Goal: Task Accomplishment & Management: Use online tool/utility

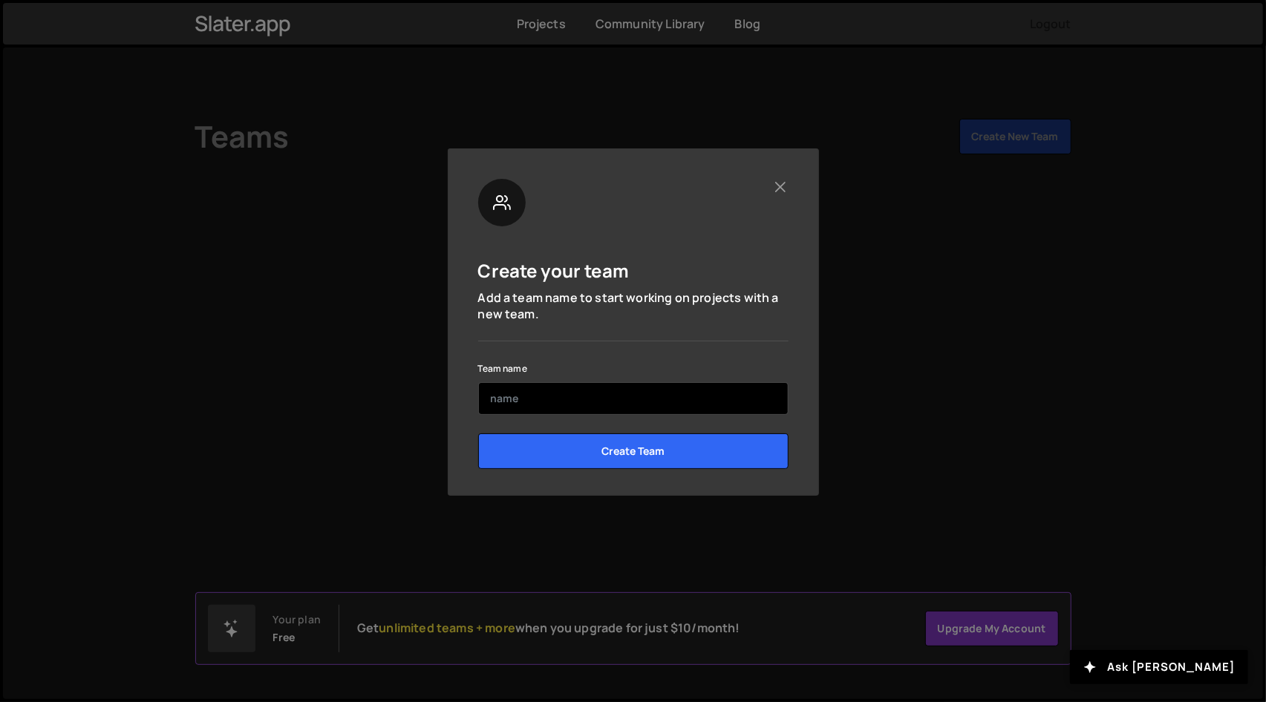
click at [581, 390] on input "text" at bounding box center [633, 398] width 310 height 33
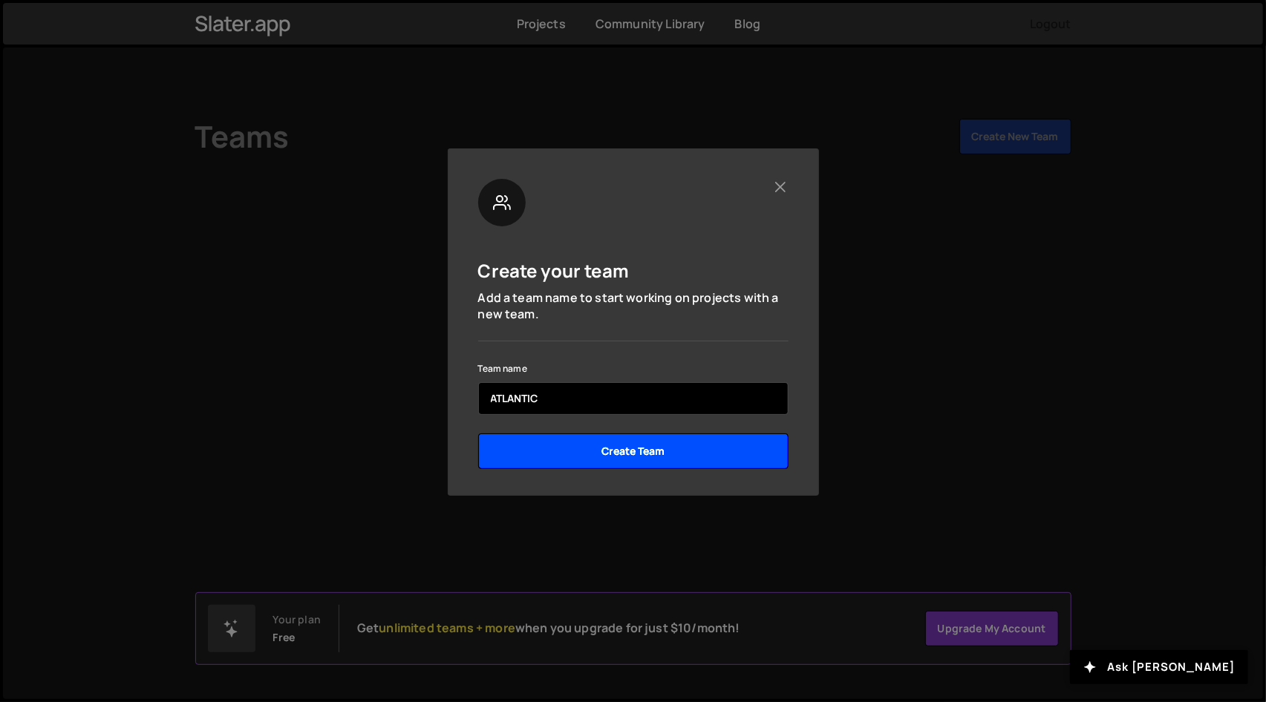
type input "ATLANTIC"
click at [595, 442] on input "Create Team" at bounding box center [633, 452] width 310 height 36
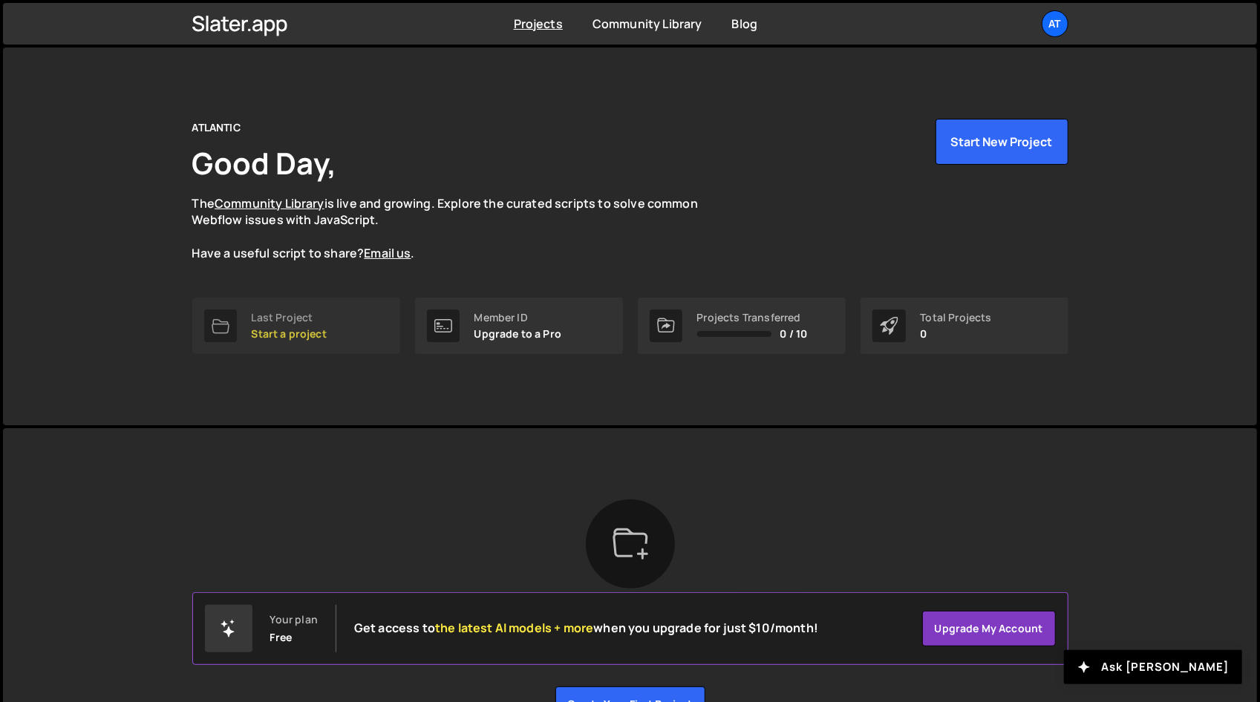
click at [286, 328] on p "Start a project" at bounding box center [289, 334] width 75 height 12
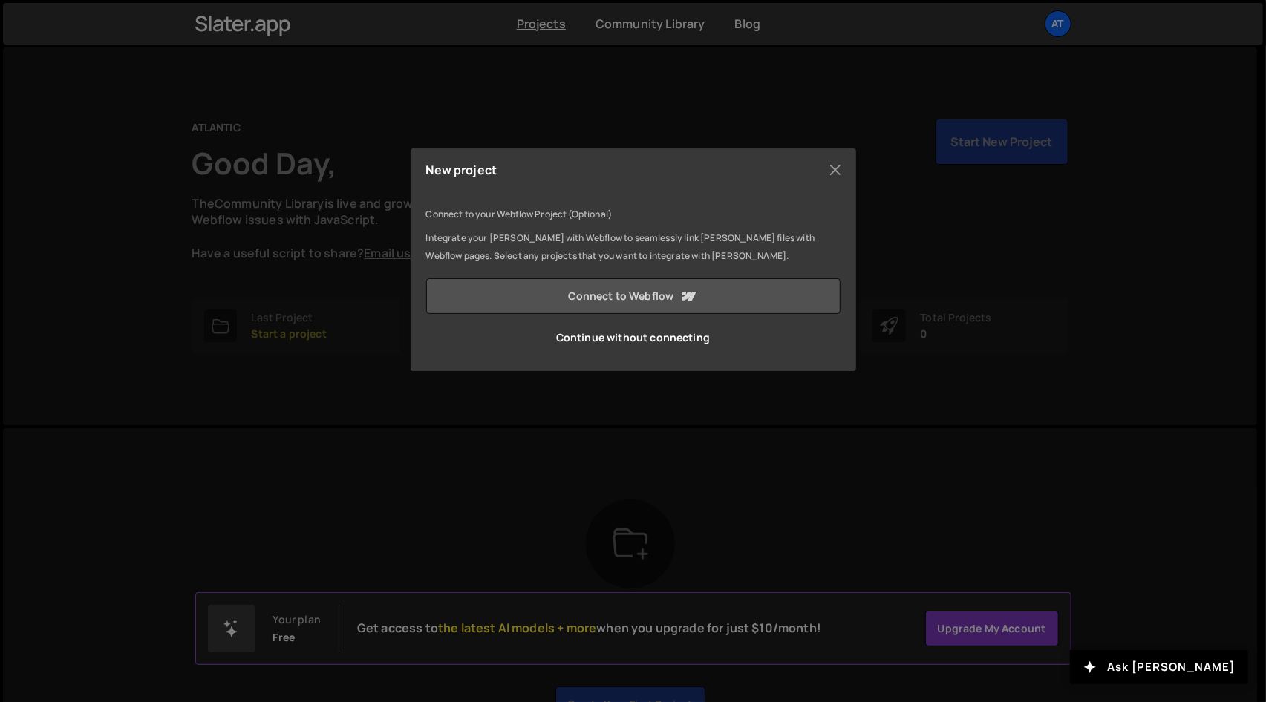
click at [565, 293] on link "Connect to Webflow" at bounding box center [633, 296] width 414 height 36
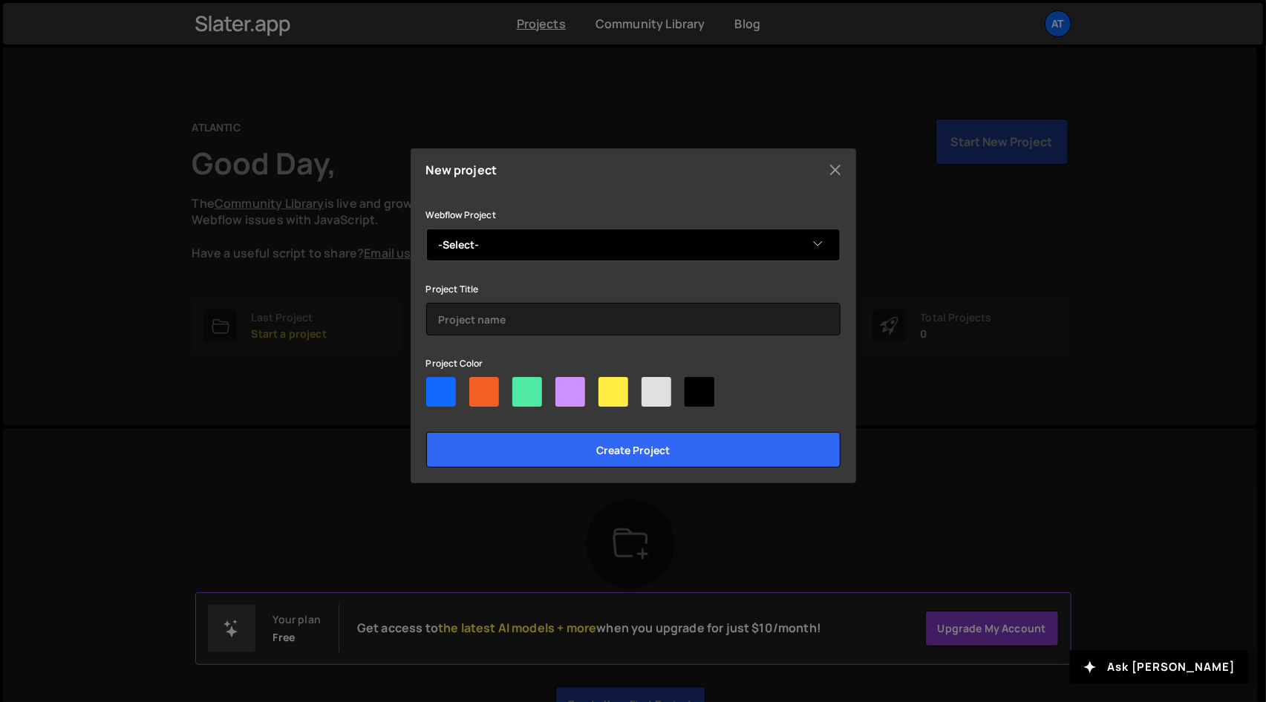
click at [483, 237] on select "-Select- ATLANTIC" at bounding box center [633, 245] width 414 height 33
select select "68b6ab73721e772ffeeba494"
click at [426, 229] on select "-Select- ATLANTIC" at bounding box center [633, 245] width 414 height 33
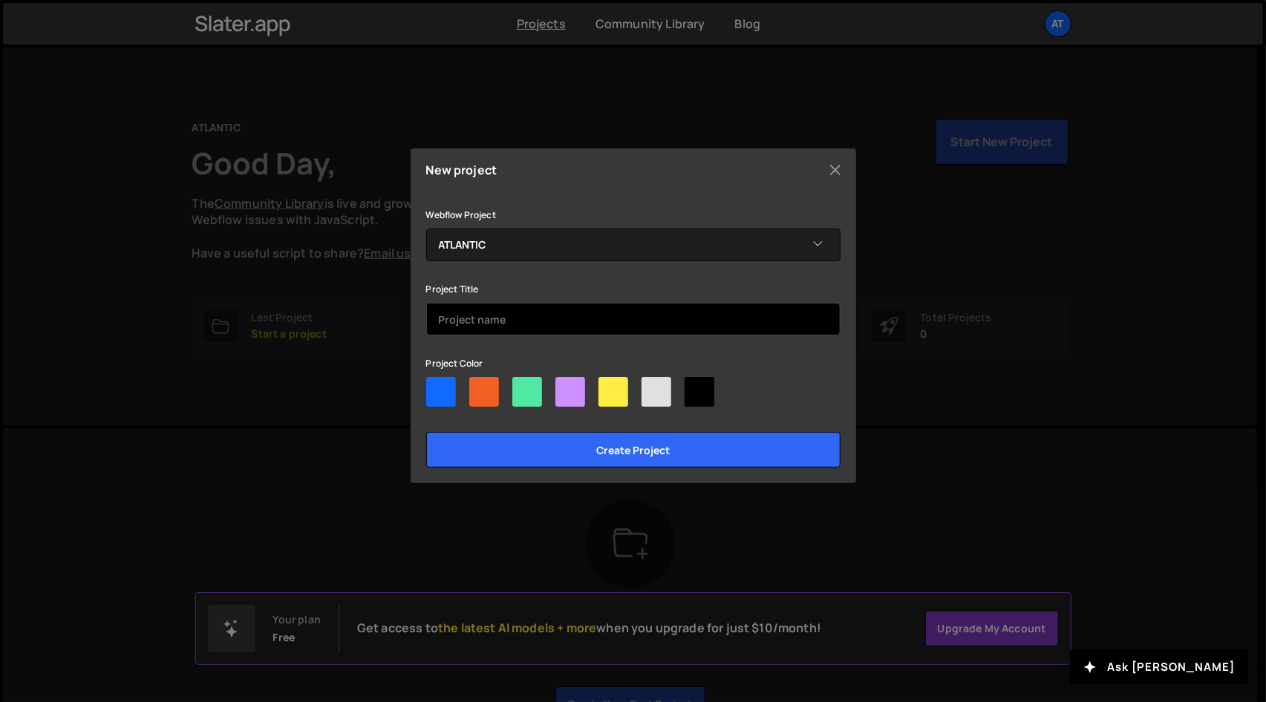
click at [484, 311] on input "text" at bounding box center [633, 319] width 414 height 33
click at [614, 387] on div at bounding box center [613, 392] width 30 height 30
click at [608, 387] on input"] "radio" at bounding box center [603, 382] width 10 height 10
radio input"] "true"
click at [564, 382] on div at bounding box center [570, 392] width 30 height 30
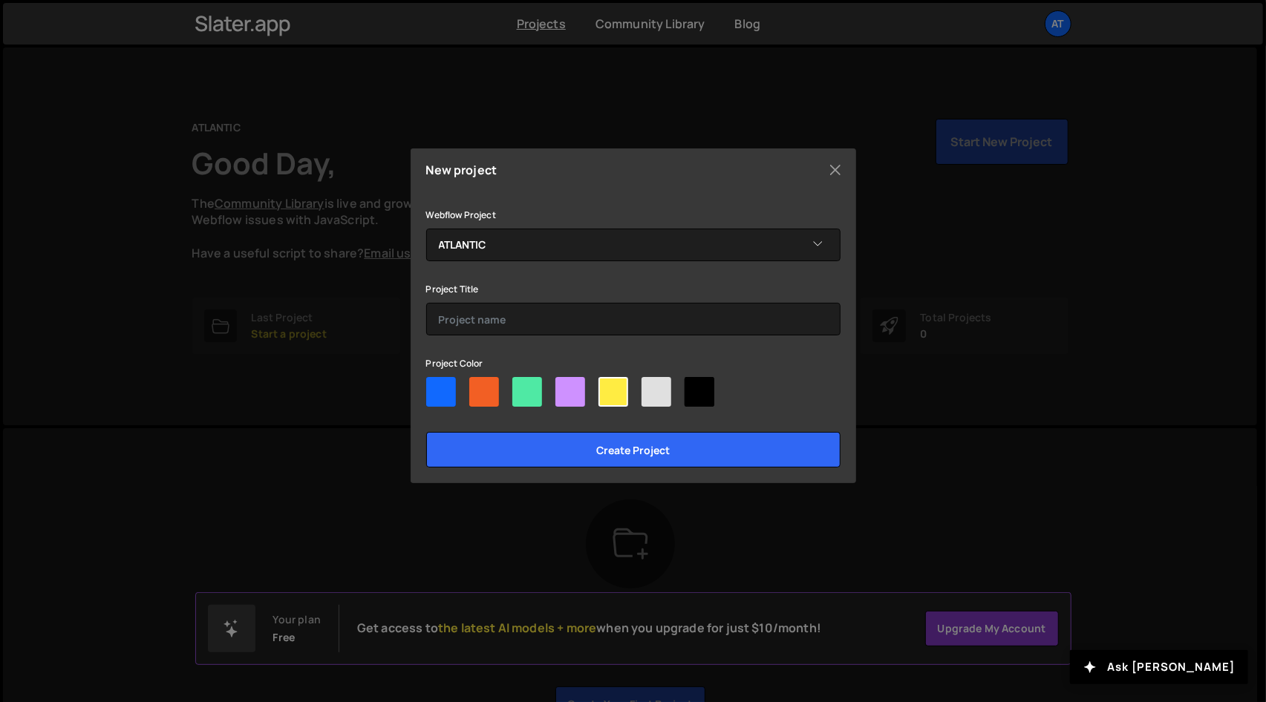
click at [564, 382] on input"] "radio" at bounding box center [560, 382] width 10 height 10
radio input"] "true"
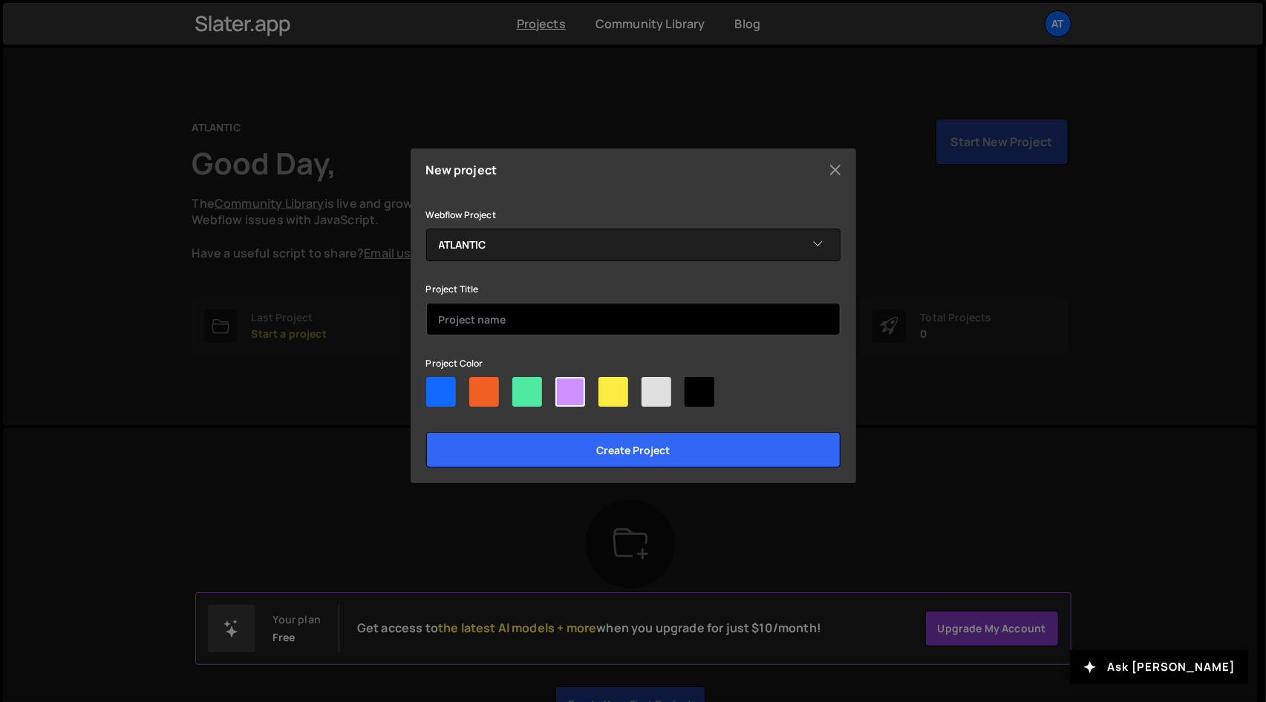
click at [480, 311] on input "text" at bounding box center [633, 319] width 414 height 33
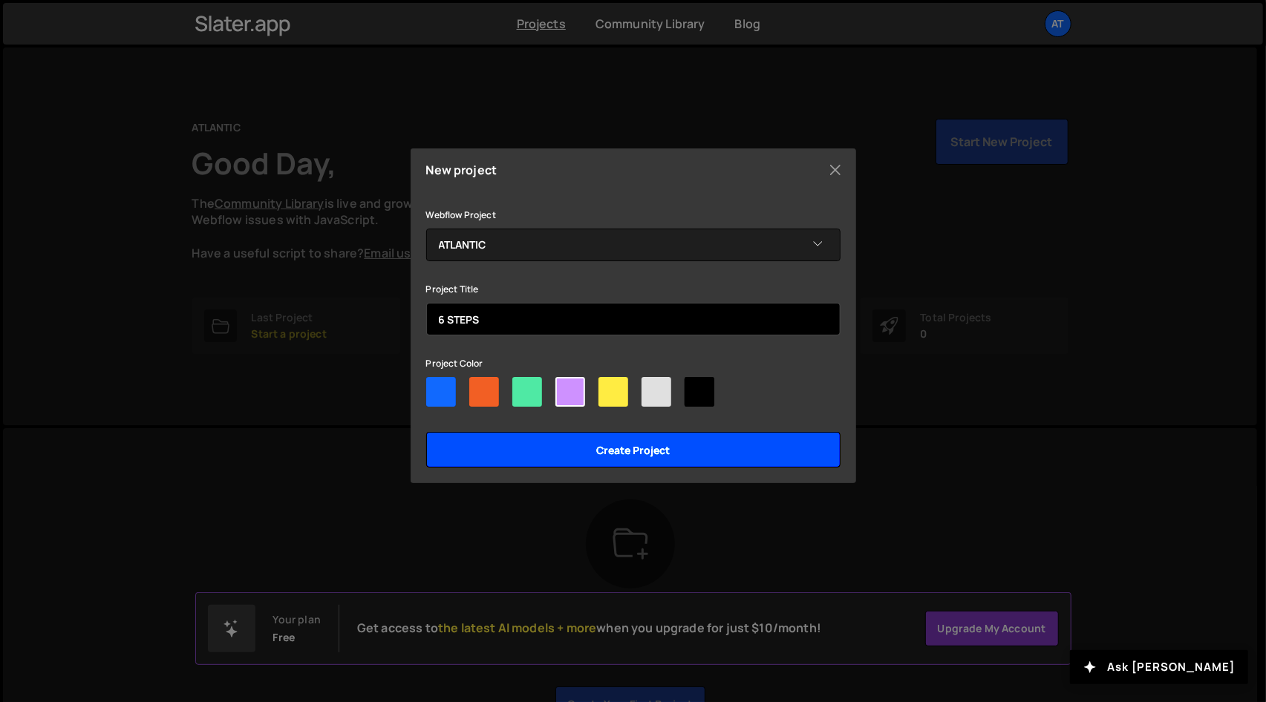
type input "6 STEPS"
click at [562, 449] on input "Create project" at bounding box center [633, 450] width 414 height 36
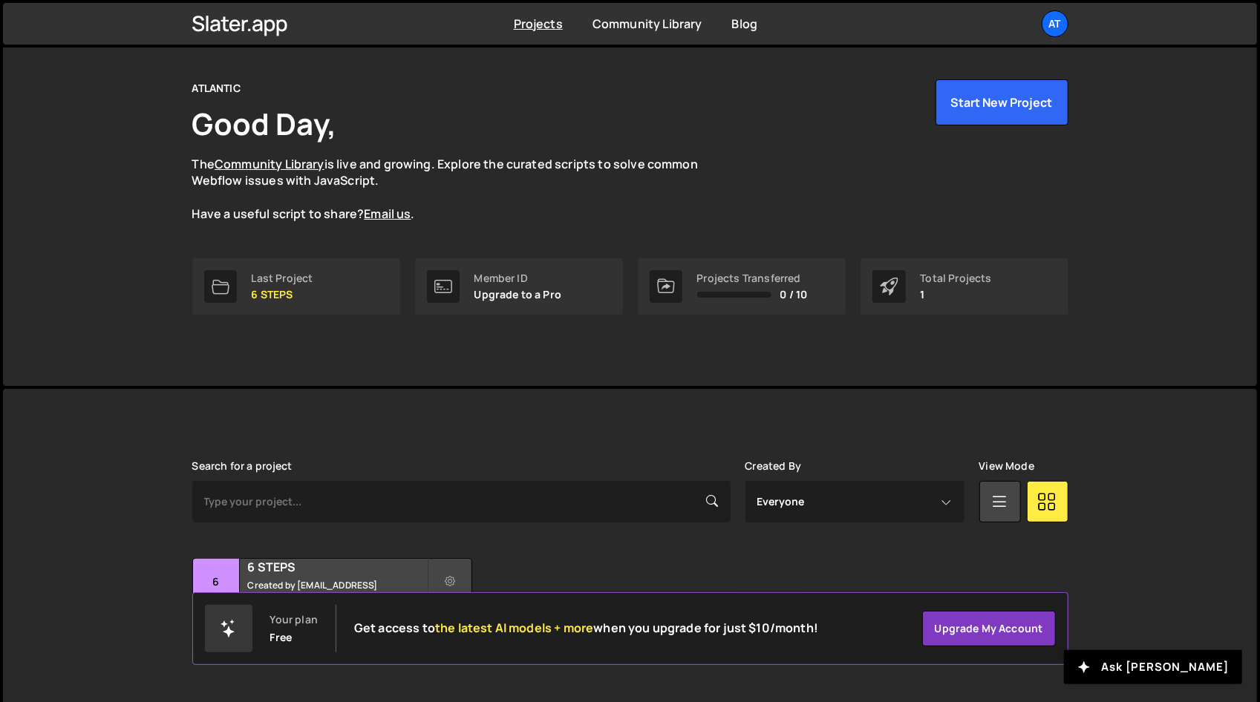
scroll to position [61, 0]
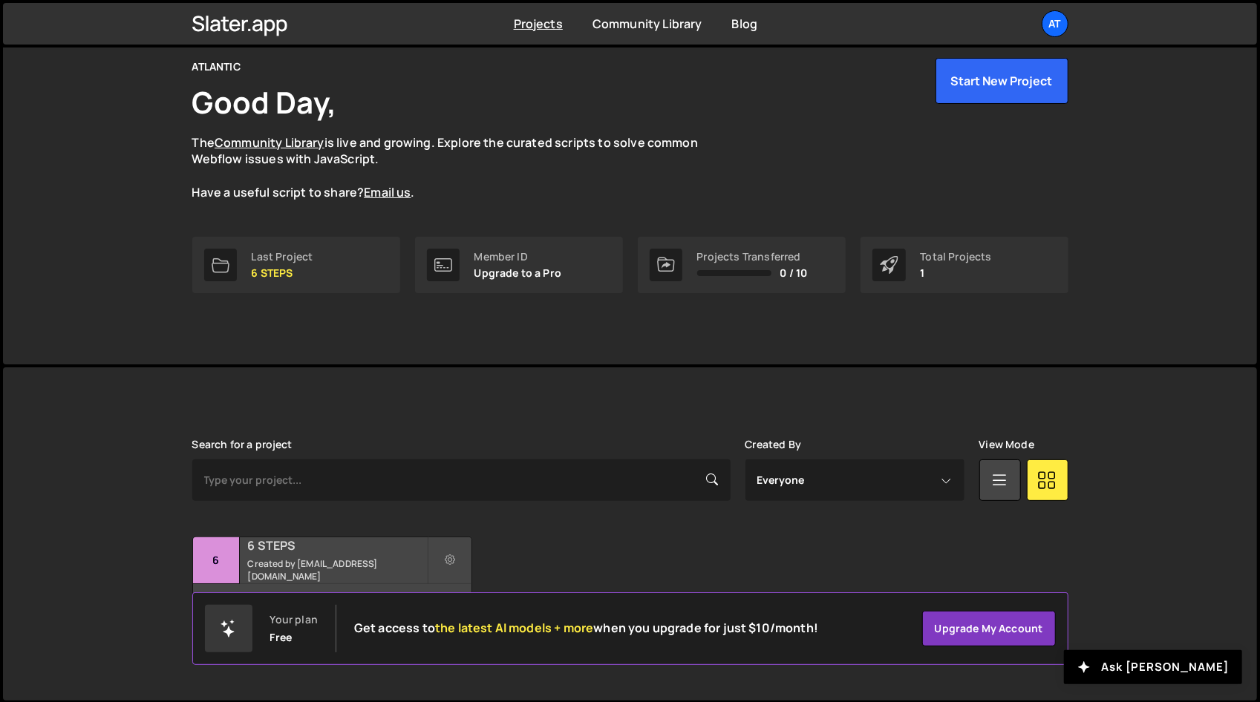
click at [350, 568] on small "Created by [EMAIL_ADDRESS][DOMAIN_NAME]" at bounding box center [337, 570] width 179 height 25
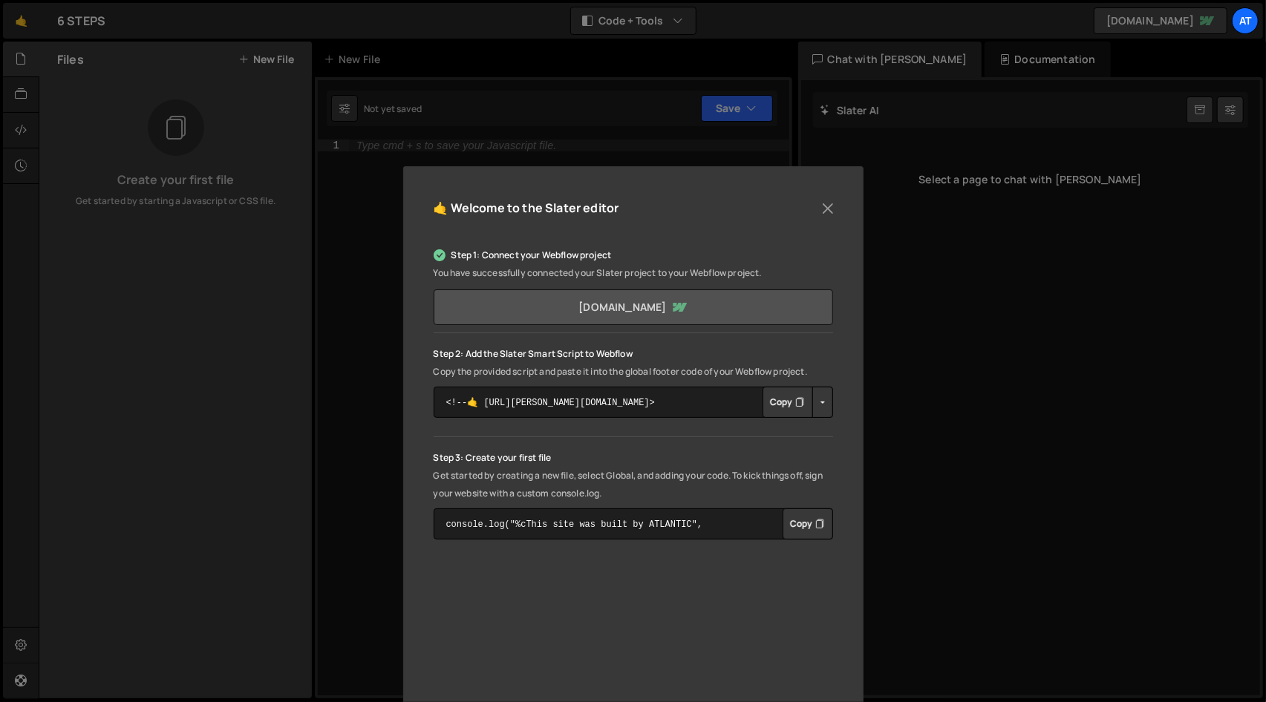
click at [682, 301] on link "[DOMAIN_NAME]" at bounding box center [633, 308] width 399 height 36
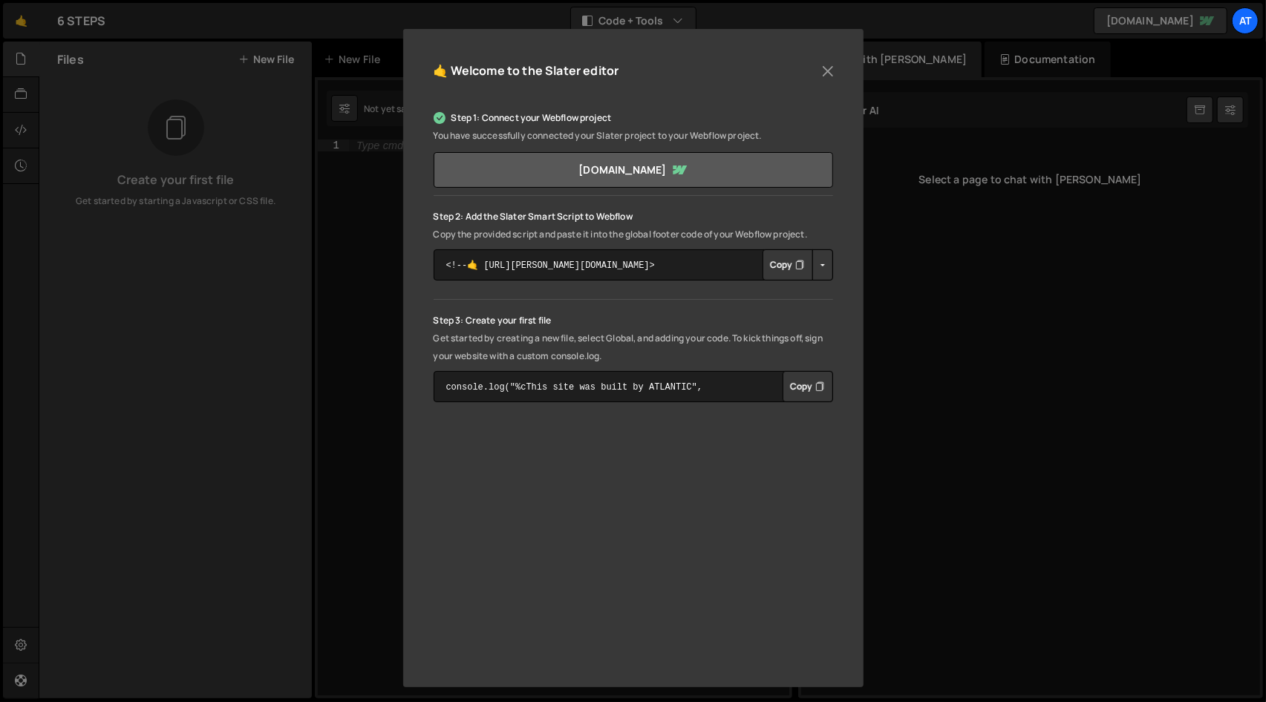
scroll to position [143, 0]
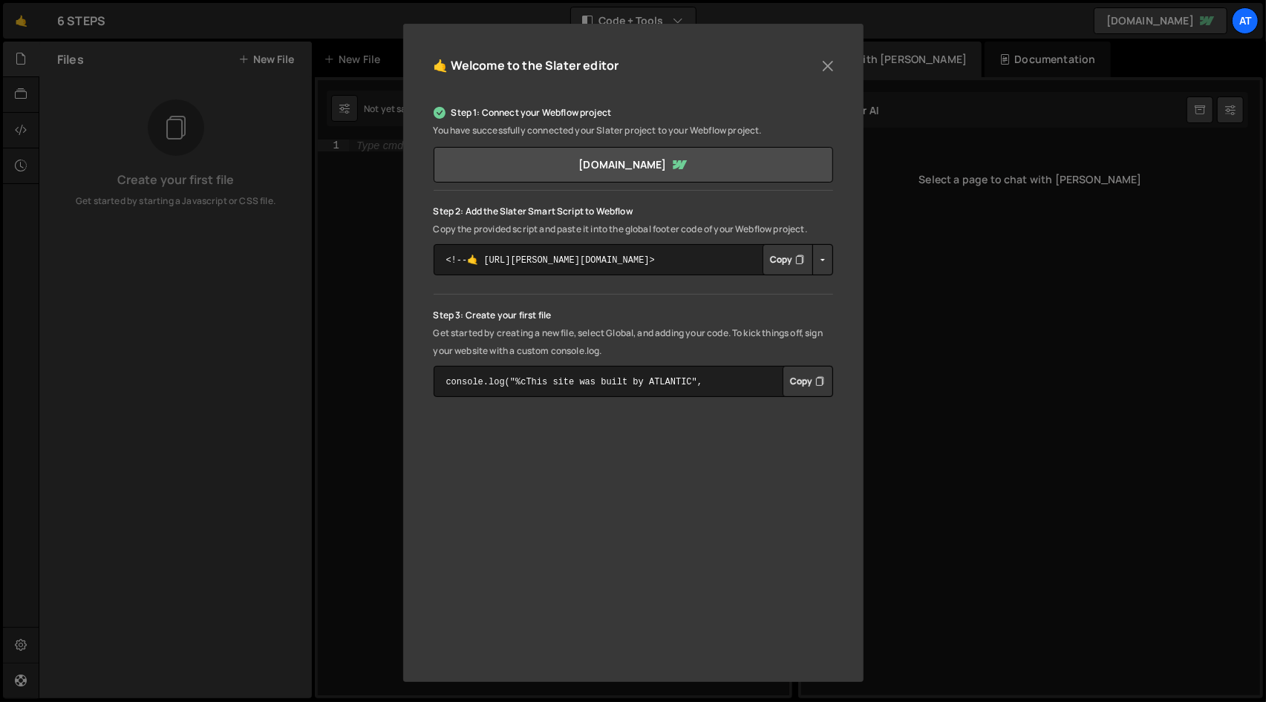
click at [784, 259] on button "Copy" at bounding box center [787, 259] width 50 height 31
click at [376, 314] on div "🤙 Welcome to the Slater editor Step 1: Connect your Webflow project You have su…" at bounding box center [633, 351] width 1266 height 702
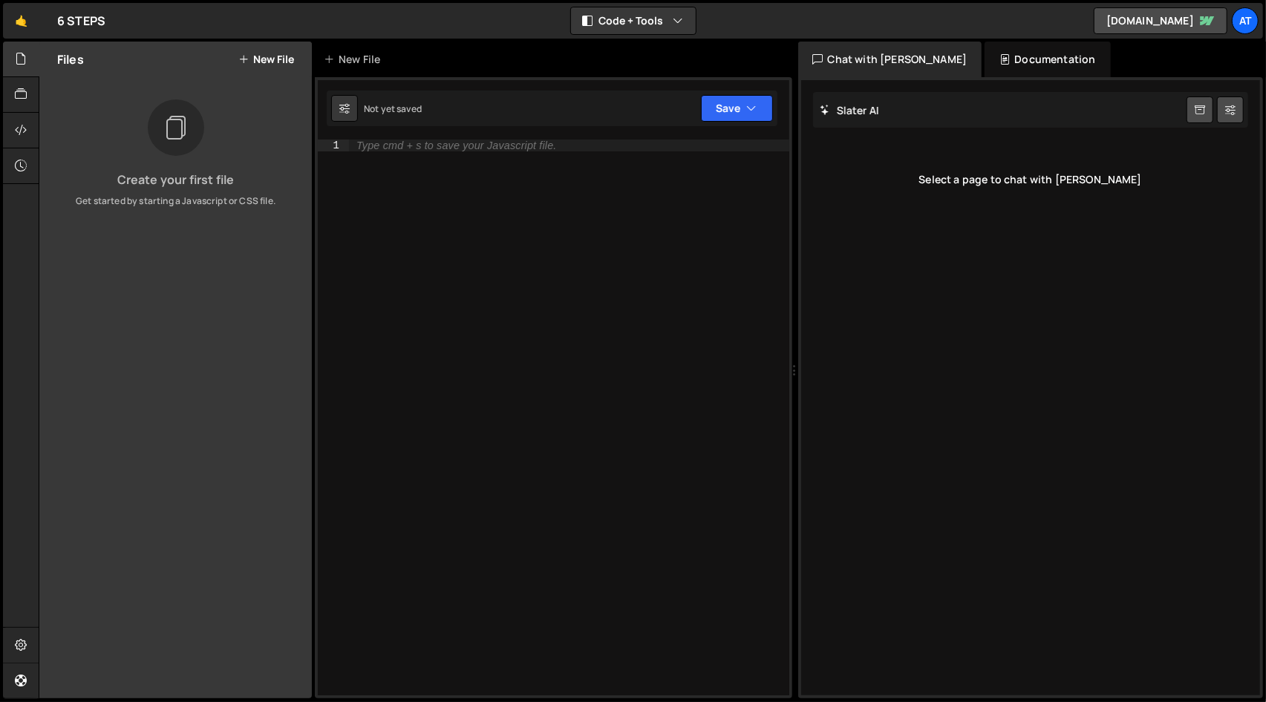
click at [396, 146] on div "Type cmd + s to save your Javascript file." at bounding box center [456, 145] width 200 height 10
paste textarea "}"
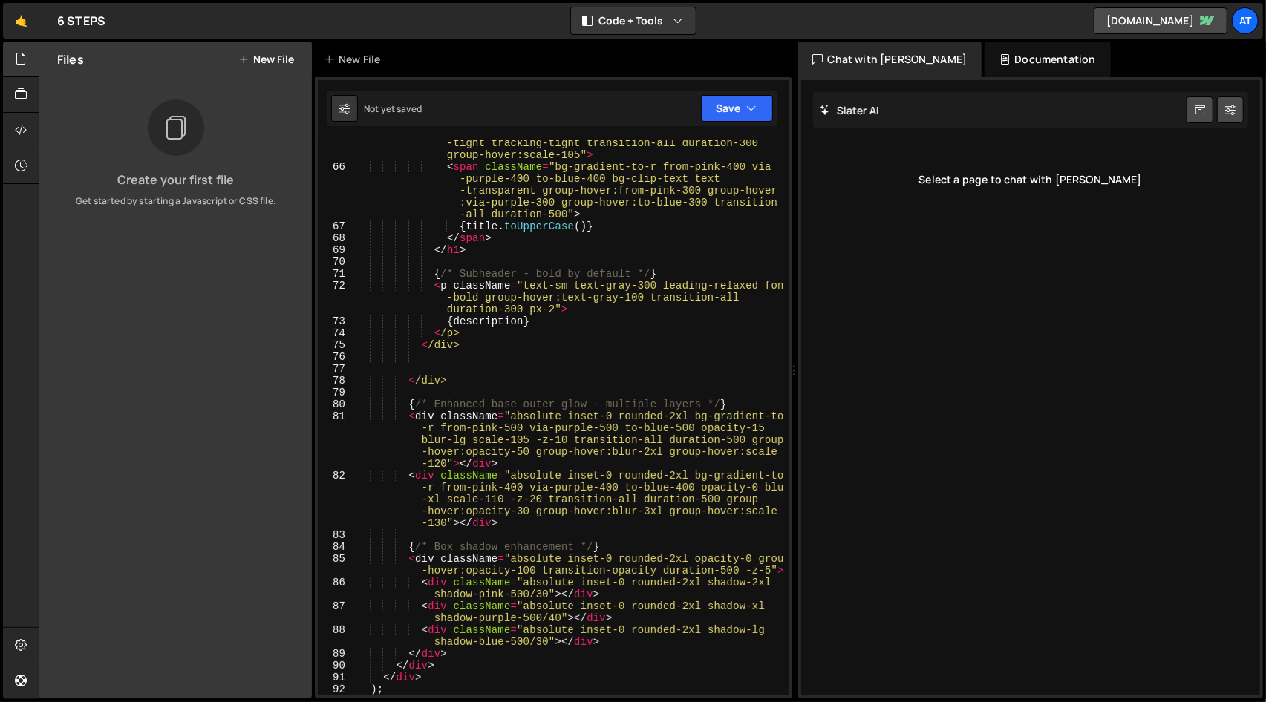
scroll to position [1249, 0]
click at [731, 108] on button "Save" at bounding box center [737, 108] width 72 height 27
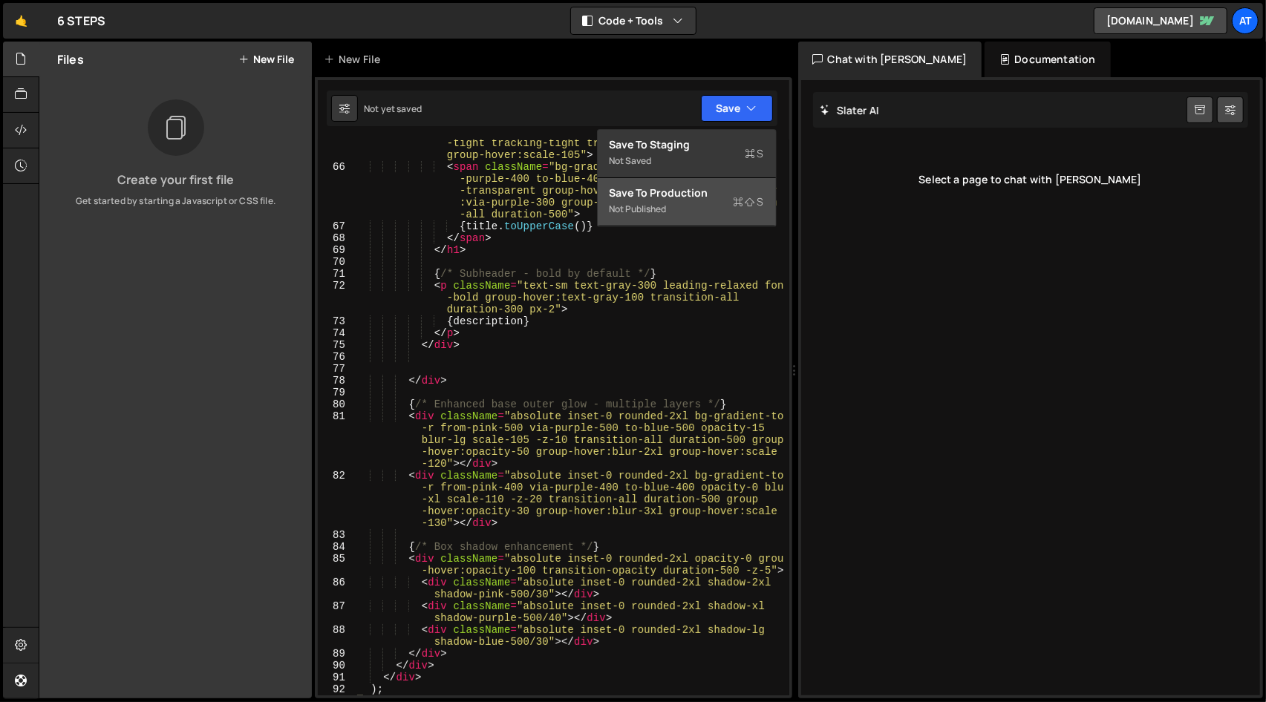
click at [705, 192] on div "Save to Production S" at bounding box center [687, 193] width 154 height 15
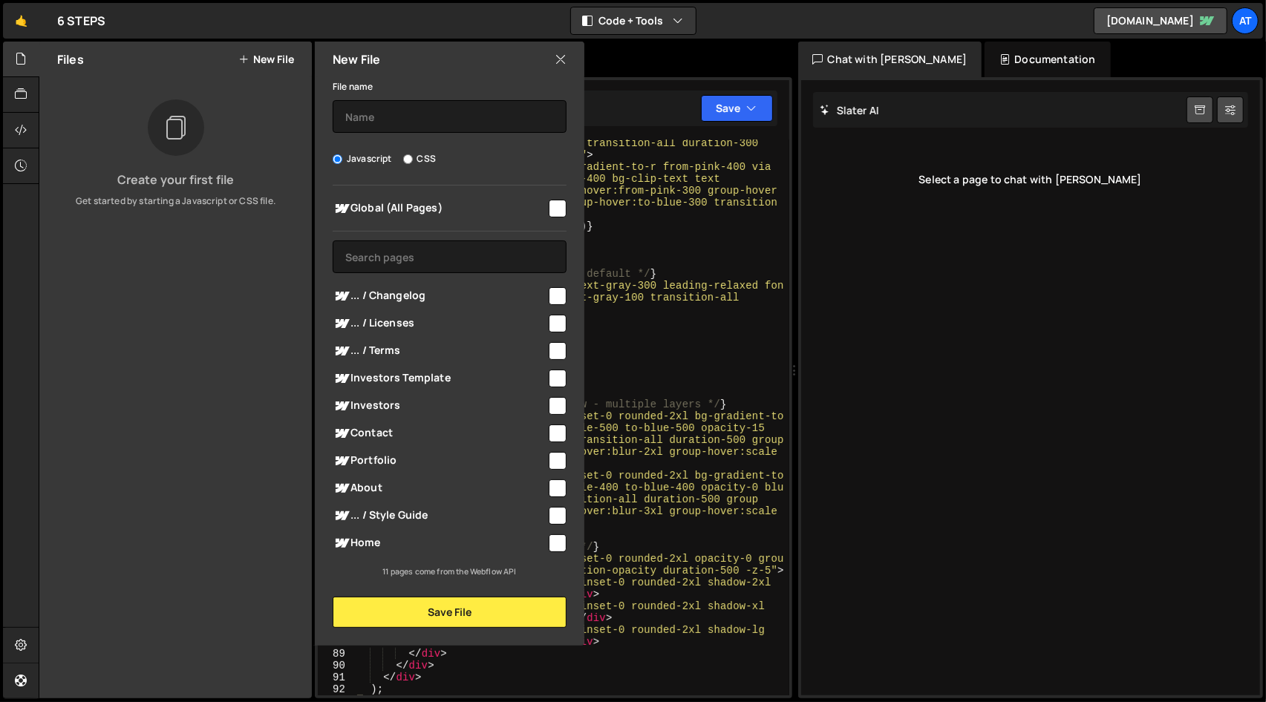
click at [629, 200] on div "< h1 className = "text-lg font-black text-white leading -tight tracking-tight t…" at bounding box center [569, 427] width 428 height 604
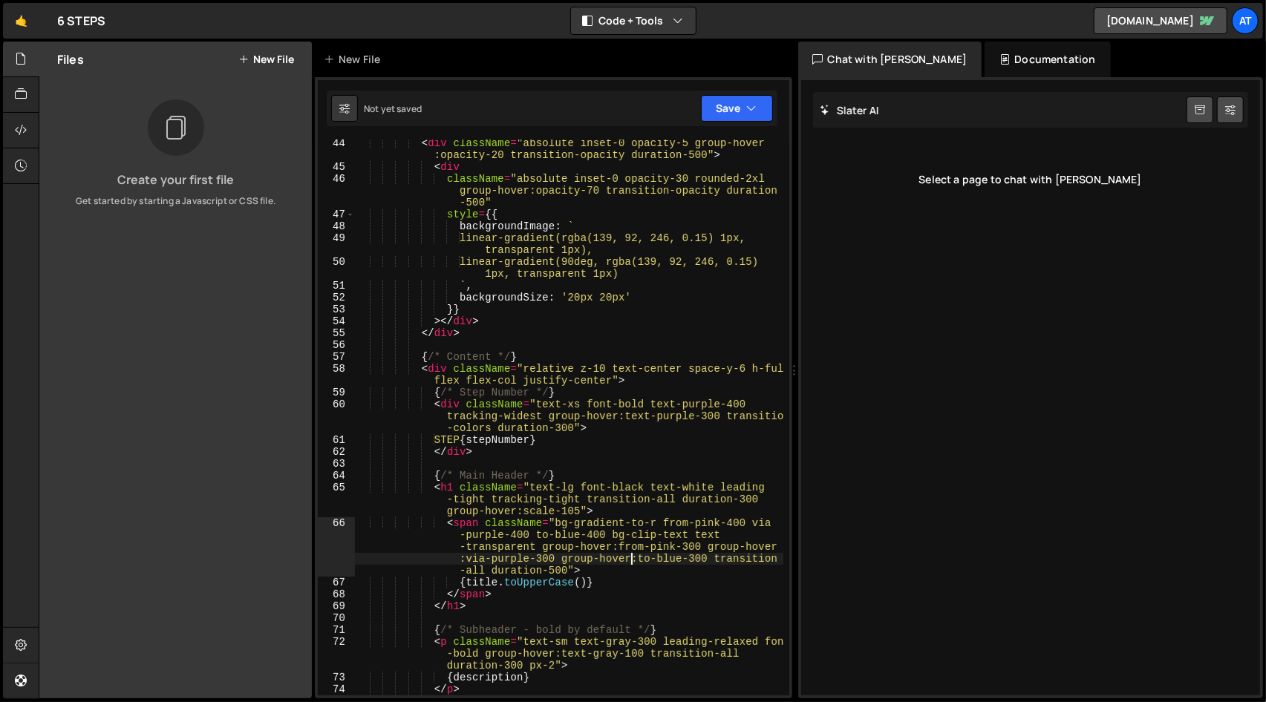
scroll to position [715, 0]
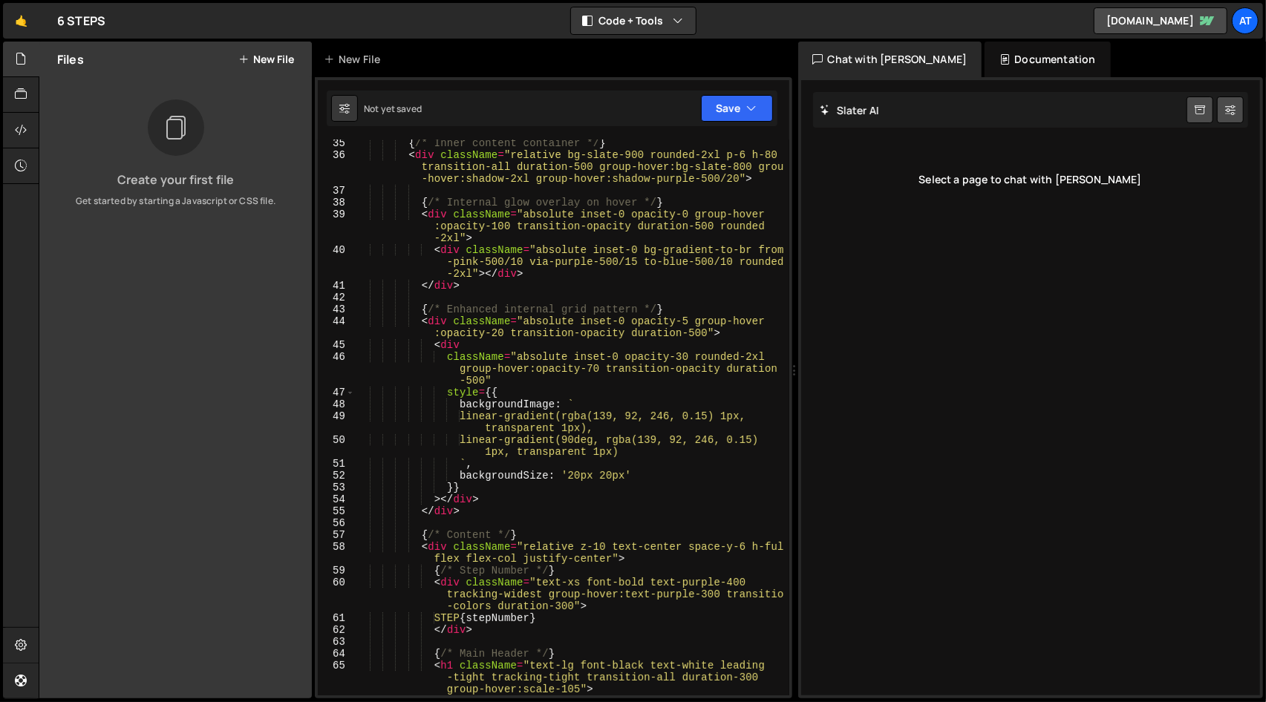
click at [860, 198] on div "Select a page to chat with Slater" at bounding box center [1031, 179] width 436 height 59
click at [942, 173] on div "Select a page to chat with Slater" at bounding box center [1031, 179] width 436 height 59
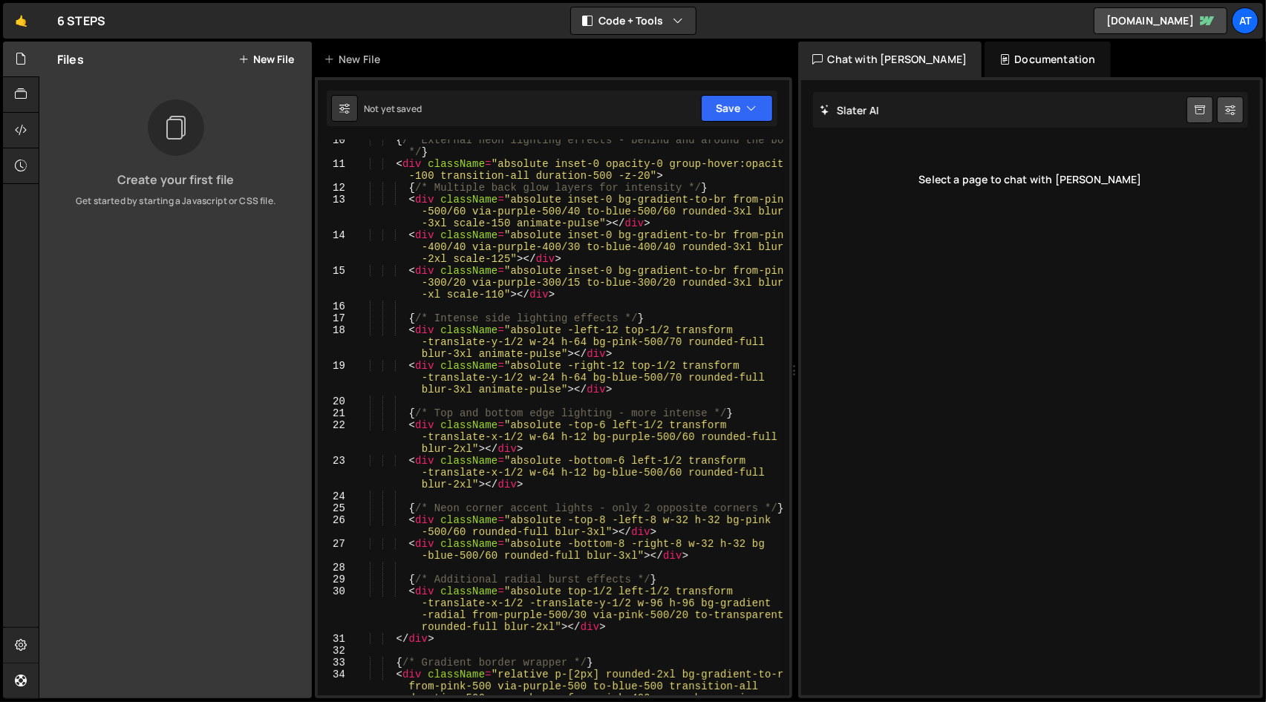
scroll to position [0, 0]
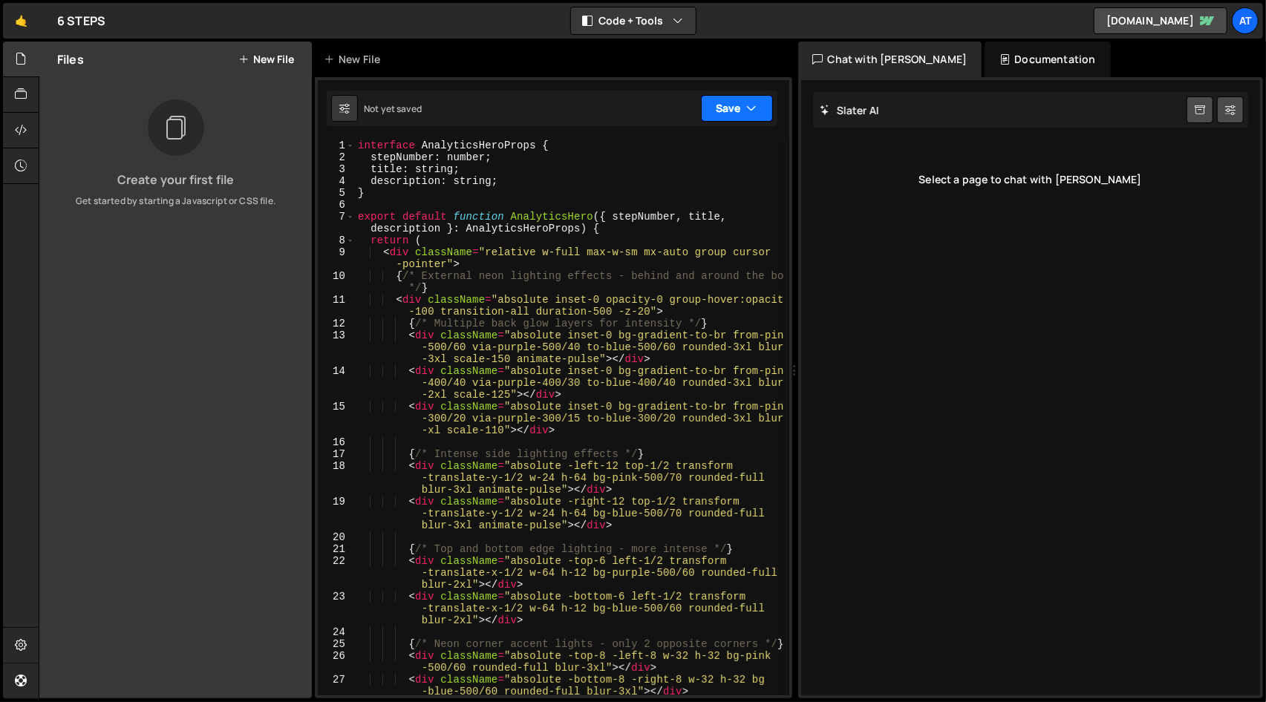
click at [729, 102] on button "Save" at bounding box center [737, 108] width 72 height 27
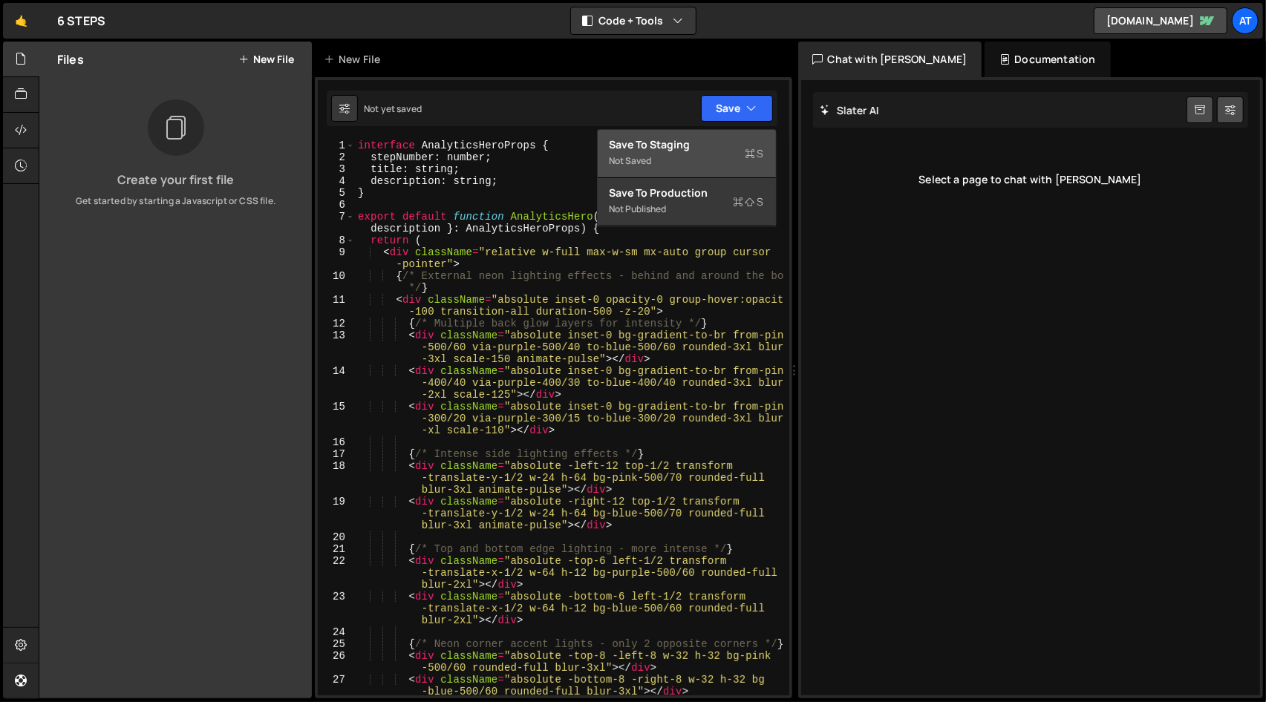
click at [718, 146] on div "Save to Staging S" at bounding box center [687, 144] width 154 height 15
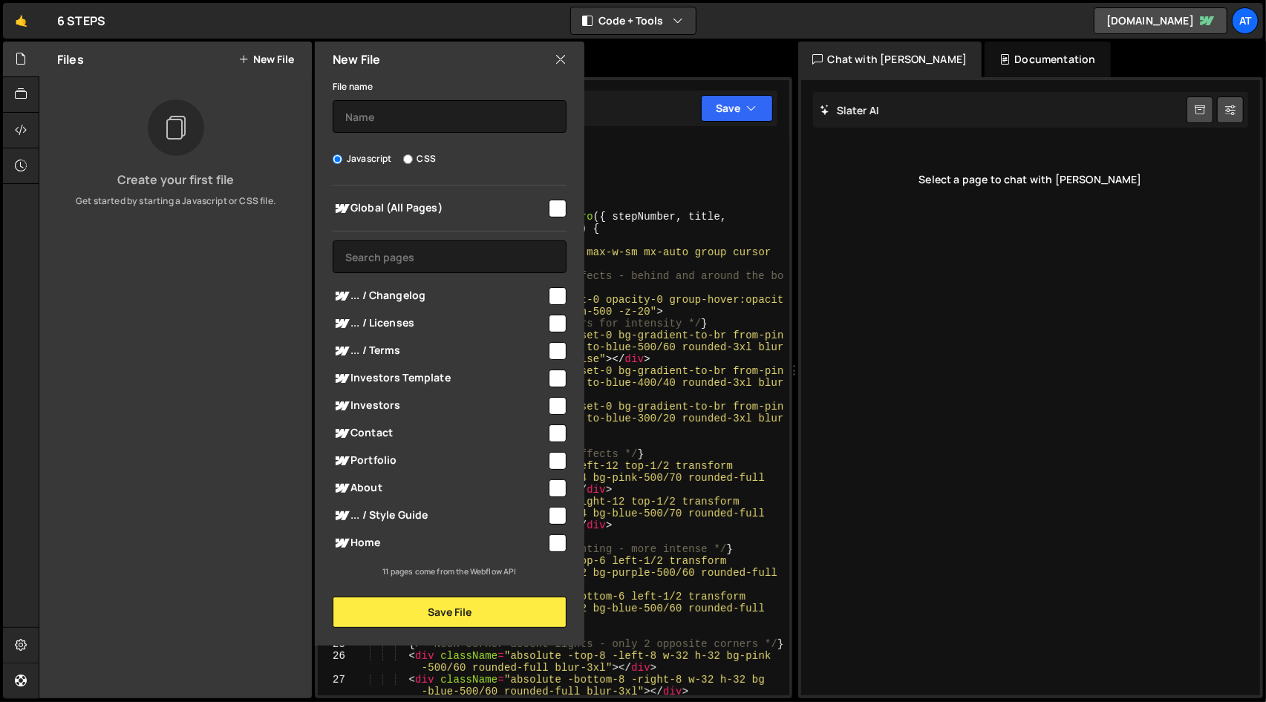
type textarea "stepNumber: number;"
click at [661, 160] on div "interface AnalyticsHeroProps { stepNumber : number ; title : string ; descripti…" at bounding box center [569, 430] width 428 height 580
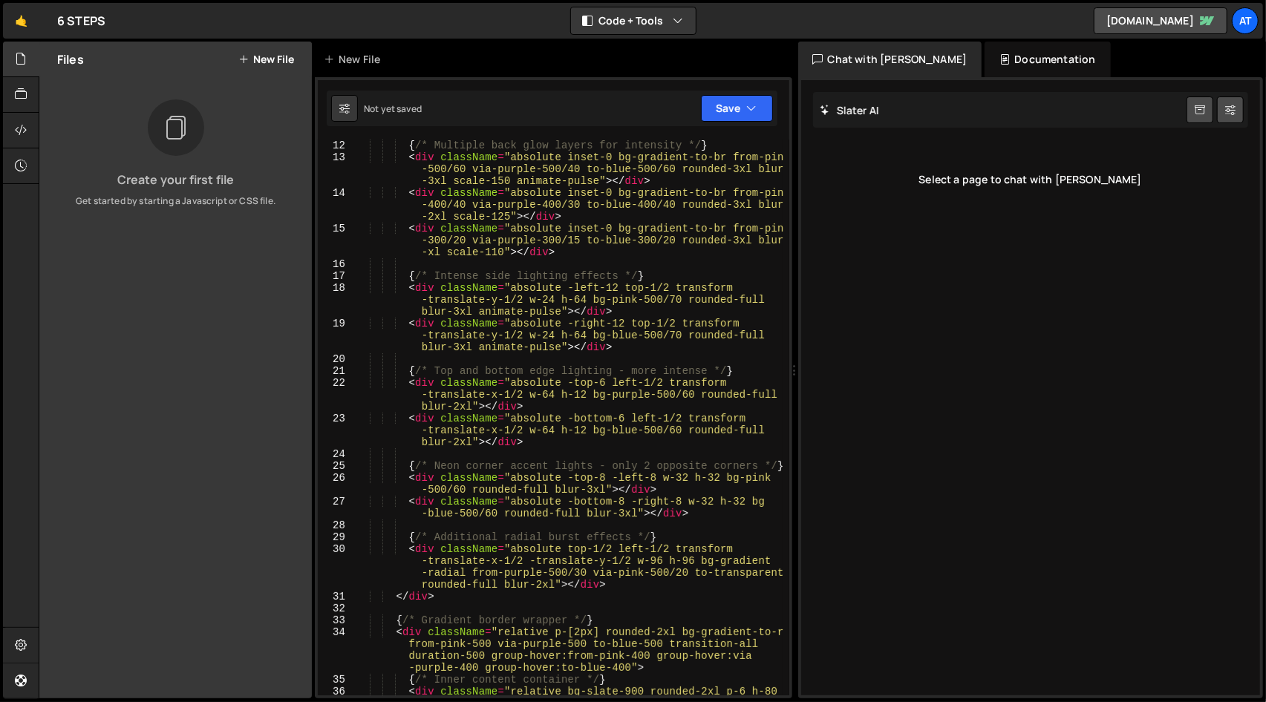
scroll to position [401, 0]
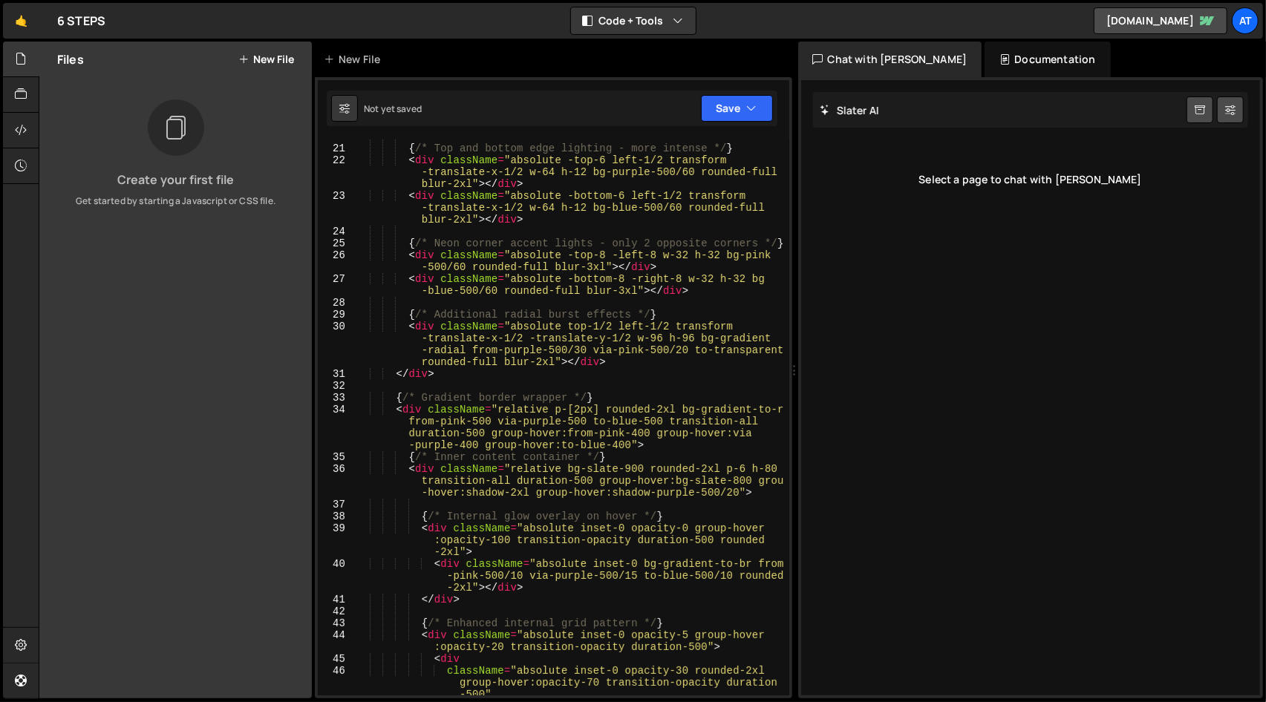
click at [990, 253] on div "Slater AI Start new chat Select a page to chat with Slater" at bounding box center [1031, 387] width 460 height 615
click at [232, 150] on div "Create your first file Get started by starting a Javascript or CSS file." at bounding box center [175, 153] width 272 height 108
click at [196, 135] on div at bounding box center [176, 127] width 56 height 56
click at [954, 262] on div "Slater AI Start new chat Select a page to chat with Slater" at bounding box center [1031, 387] width 460 height 615
click at [984, 57] on div "Documentation" at bounding box center [1046, 60] width 125 height 36
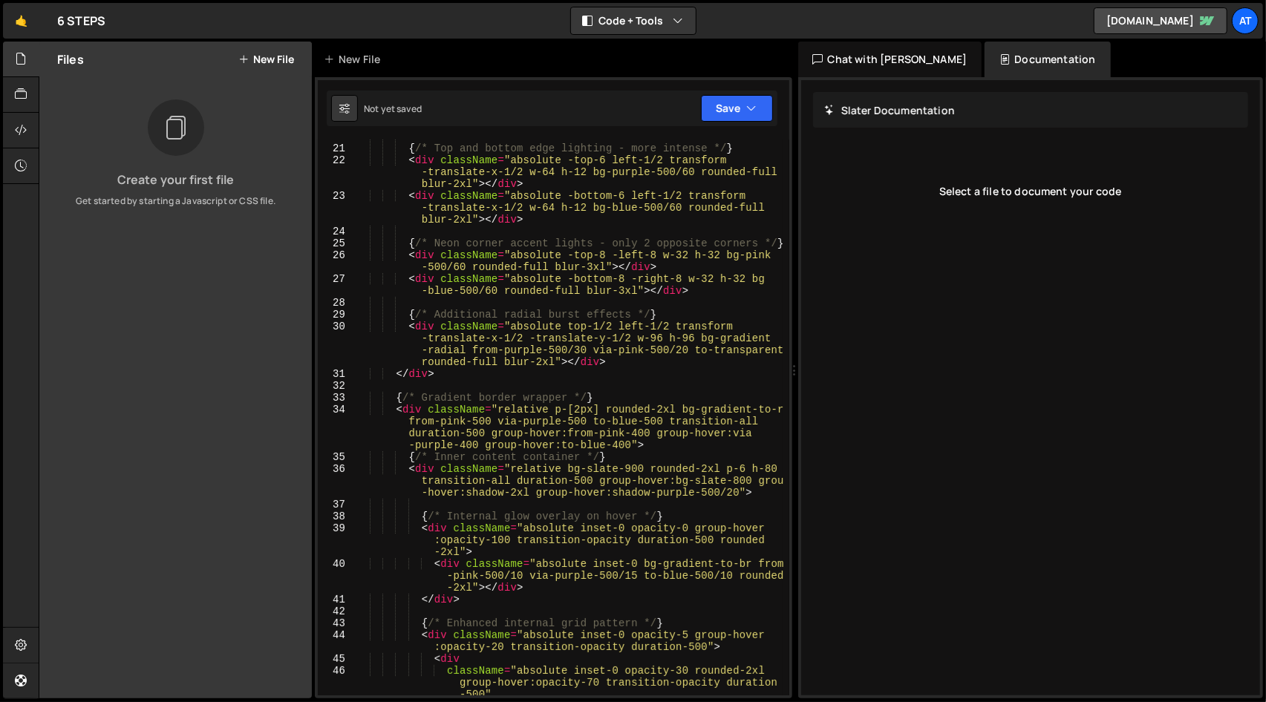
click at [898, 62] on div "Chat with Slater AI" at bounding box center [890, 60] width 184 height 36
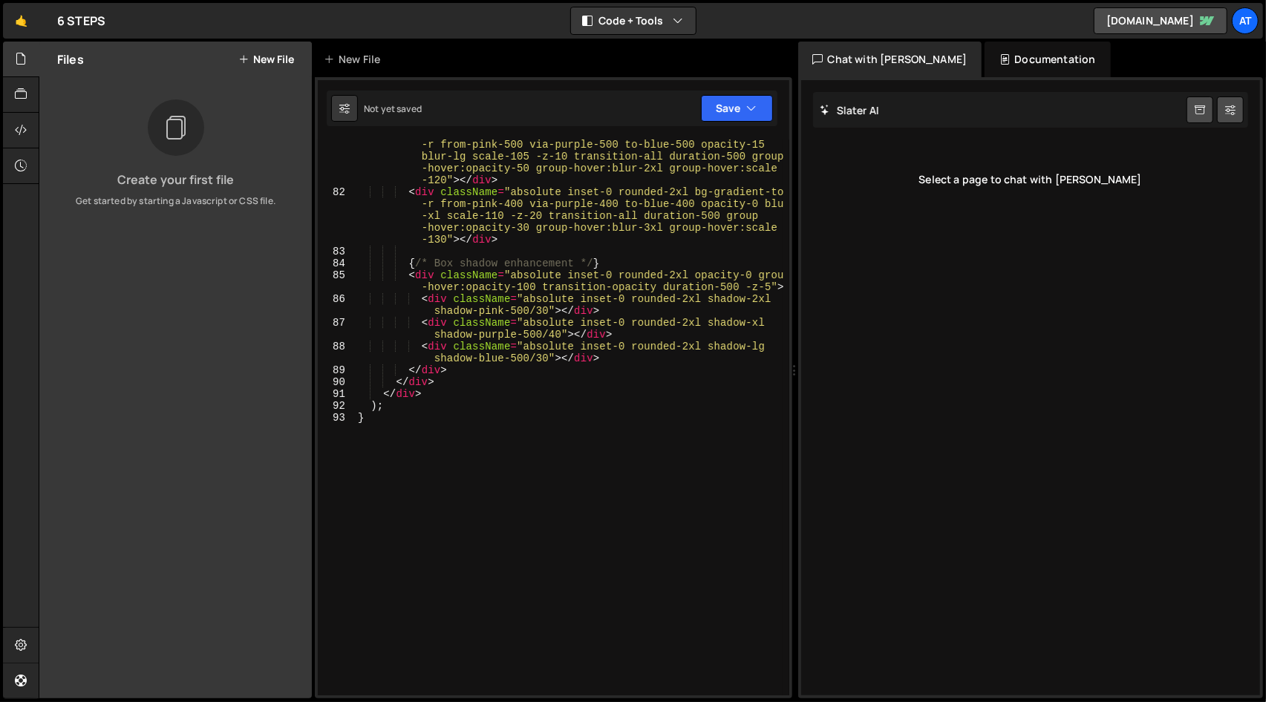
scroll to position [1533, 0]
click at [887, 419] on div "Slater AI Start new chat Select a page to chat with Slater" at bounding box center [1031, 387] width 460 height 615
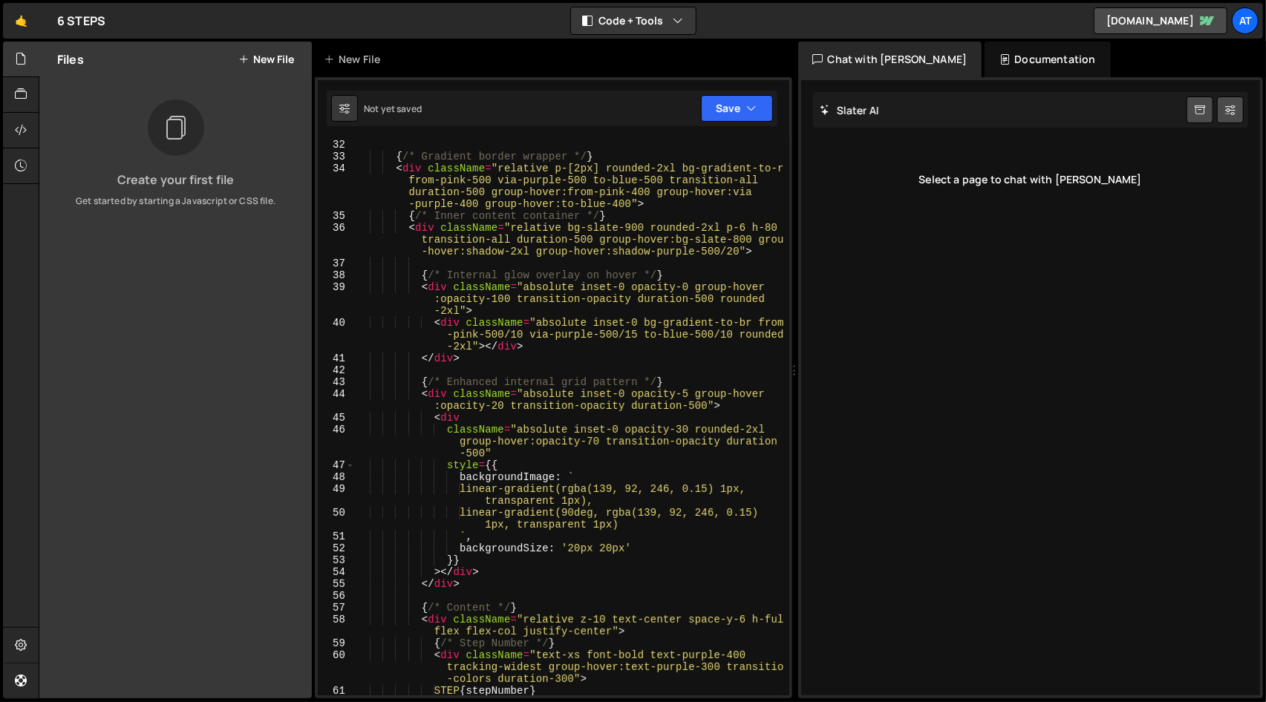
scroll to position [509, 0]
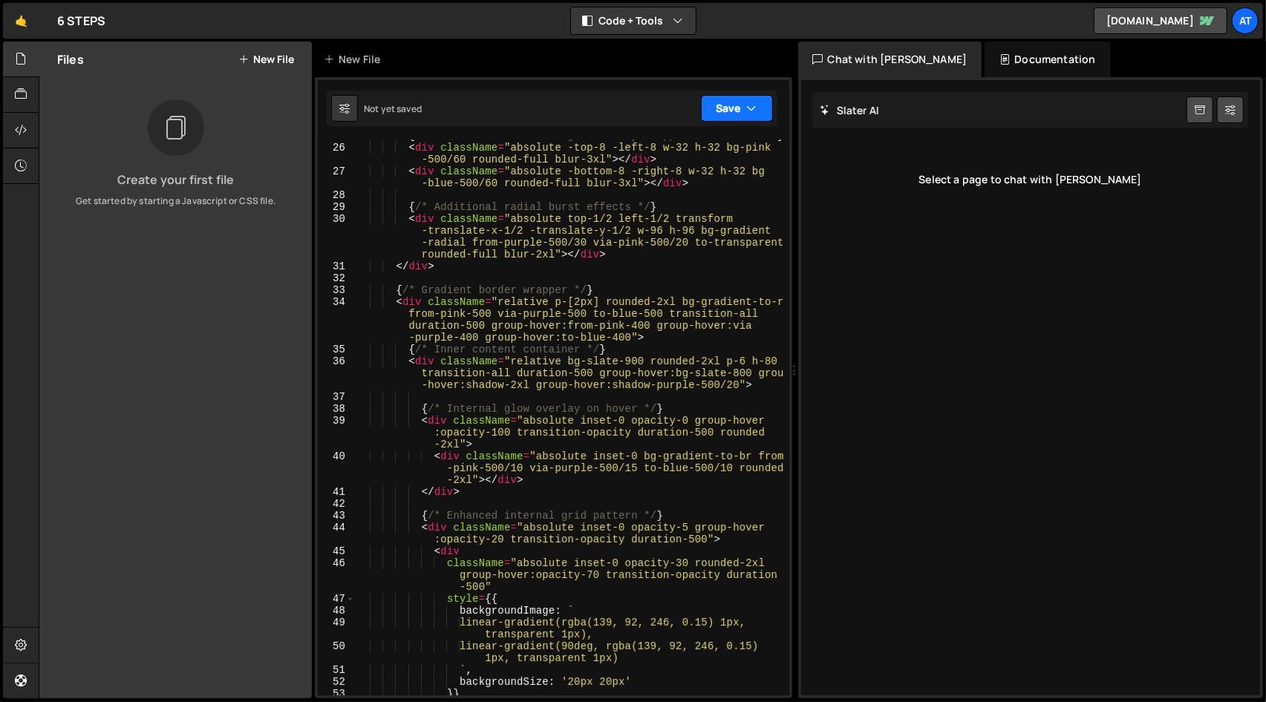
click at [715, 111] on button "Save" at bounding box center [737, 108] width 72 height 27
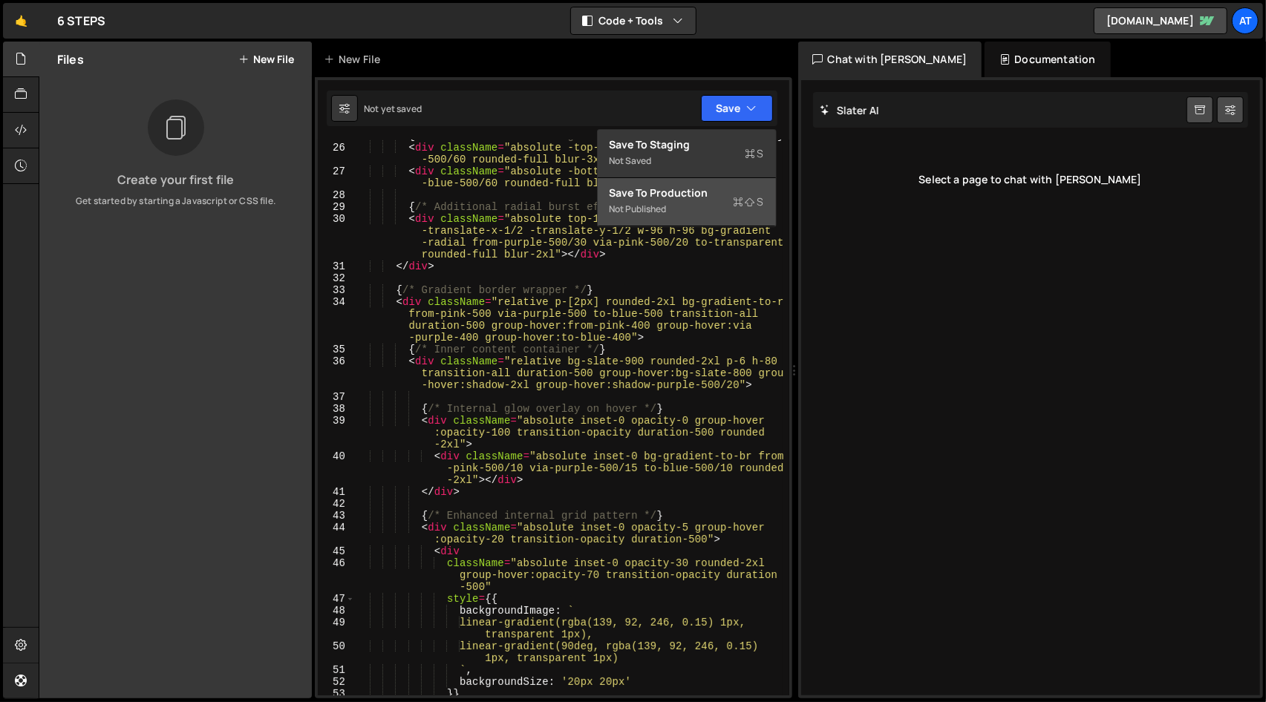
click at [684, 211] on div "Not published" at bounding box center [687, 209] width 154 height 18
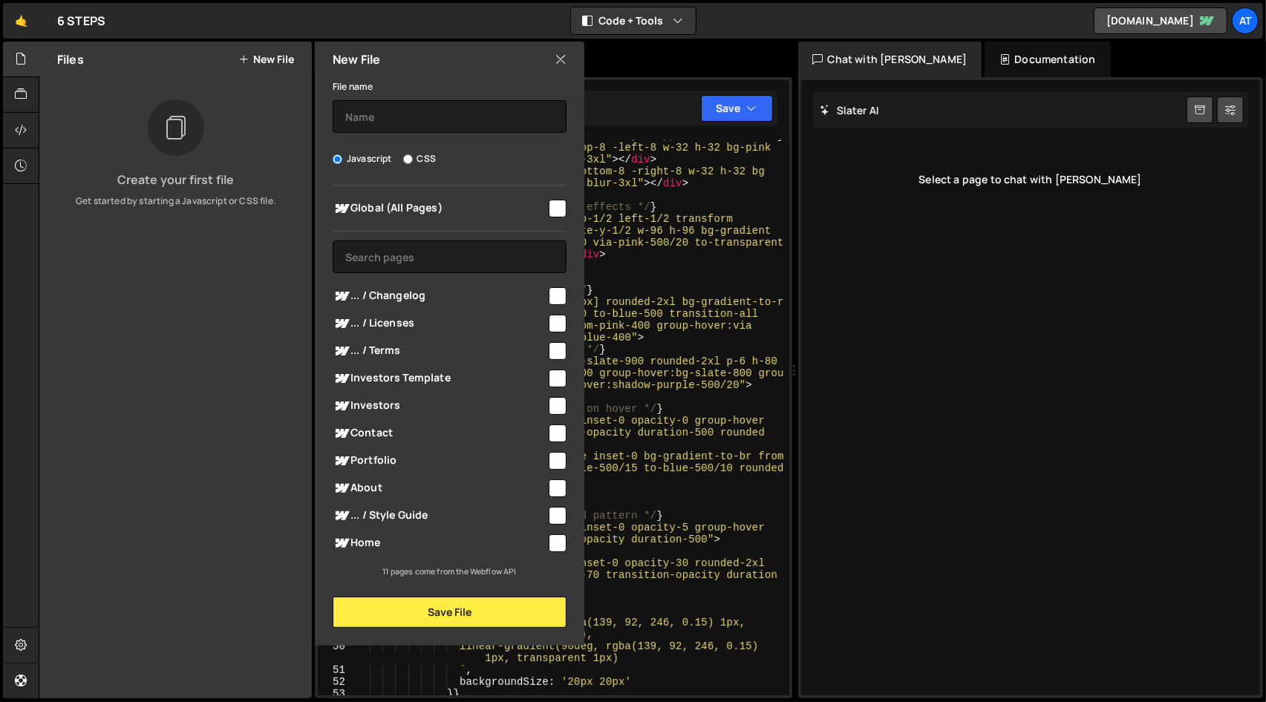
click at [558, 540] on input "checkbox" at bounding box center [558, 544] width 18 height 18
checkbox input "true"
click at [508, 614] on button "Save File" at bounding box center [450, 612] width 234 height 31
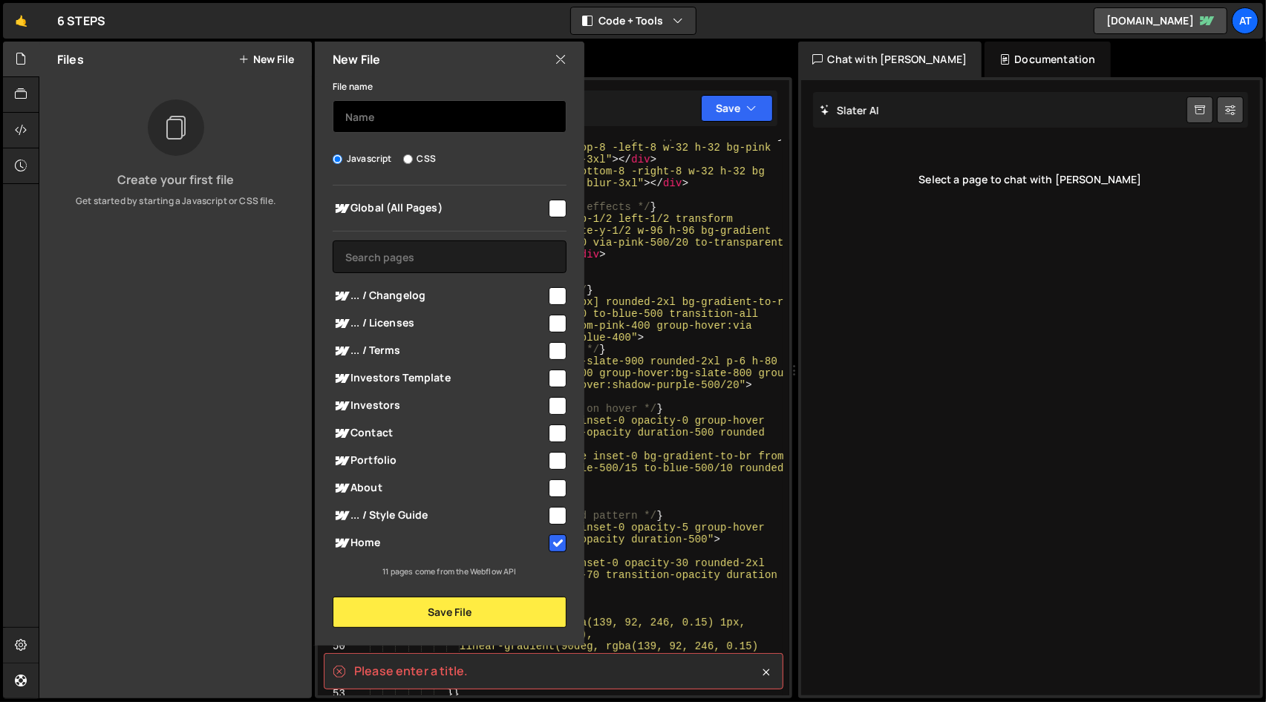
click at [385, 127] on input "text" at bounding box center [450, 116] width 234 height 33
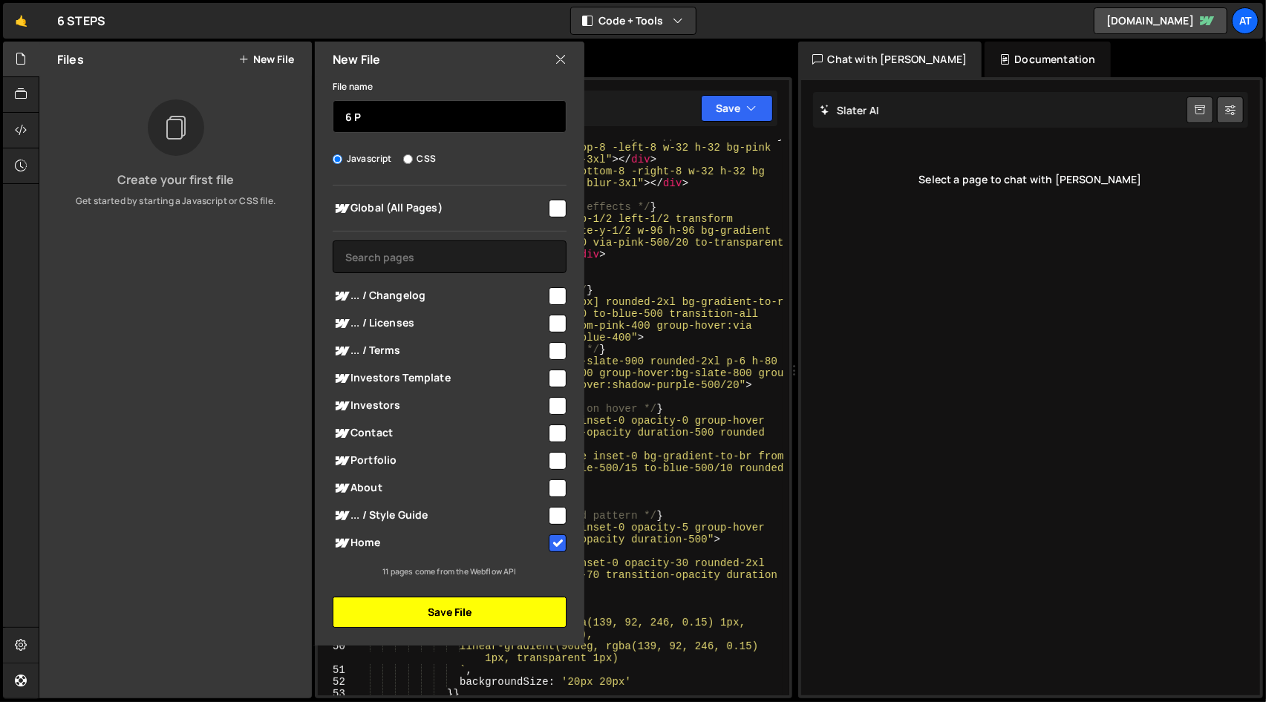
type input "6 P"
click at [470, 615] on button "Save File" at bounding box center [450, 612] width 234 height 31
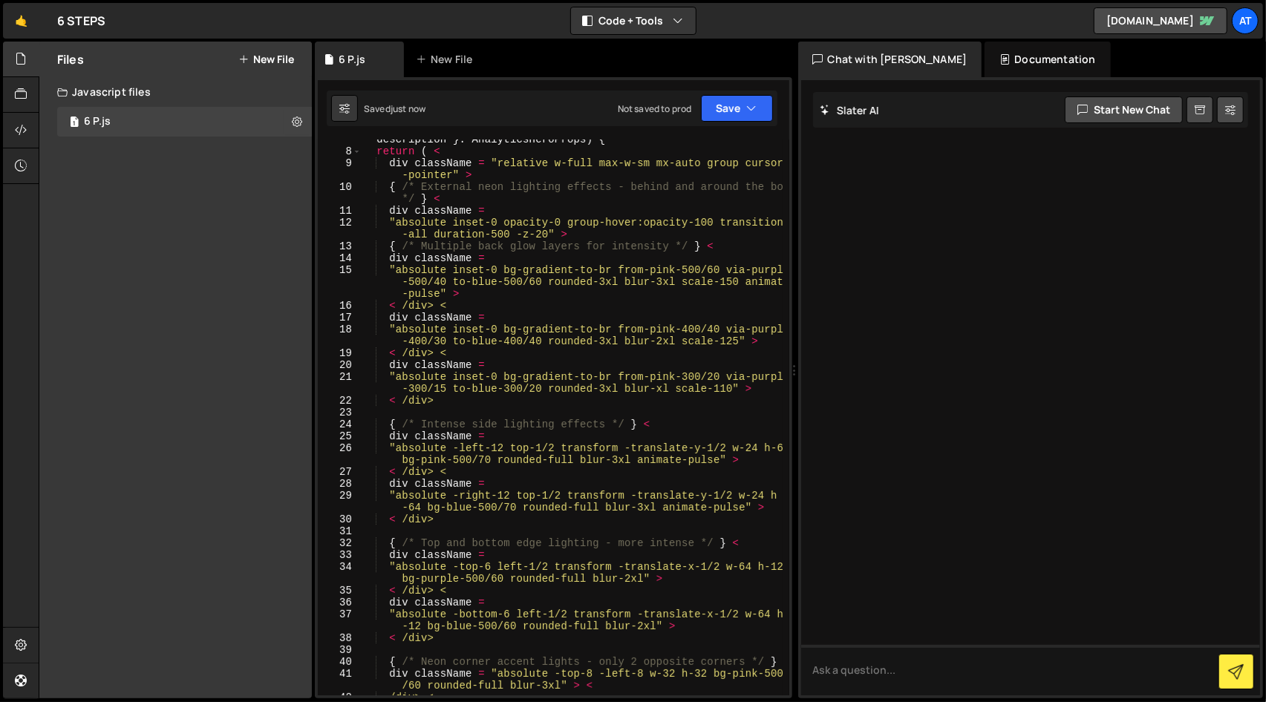
scroll to position [0, 0]
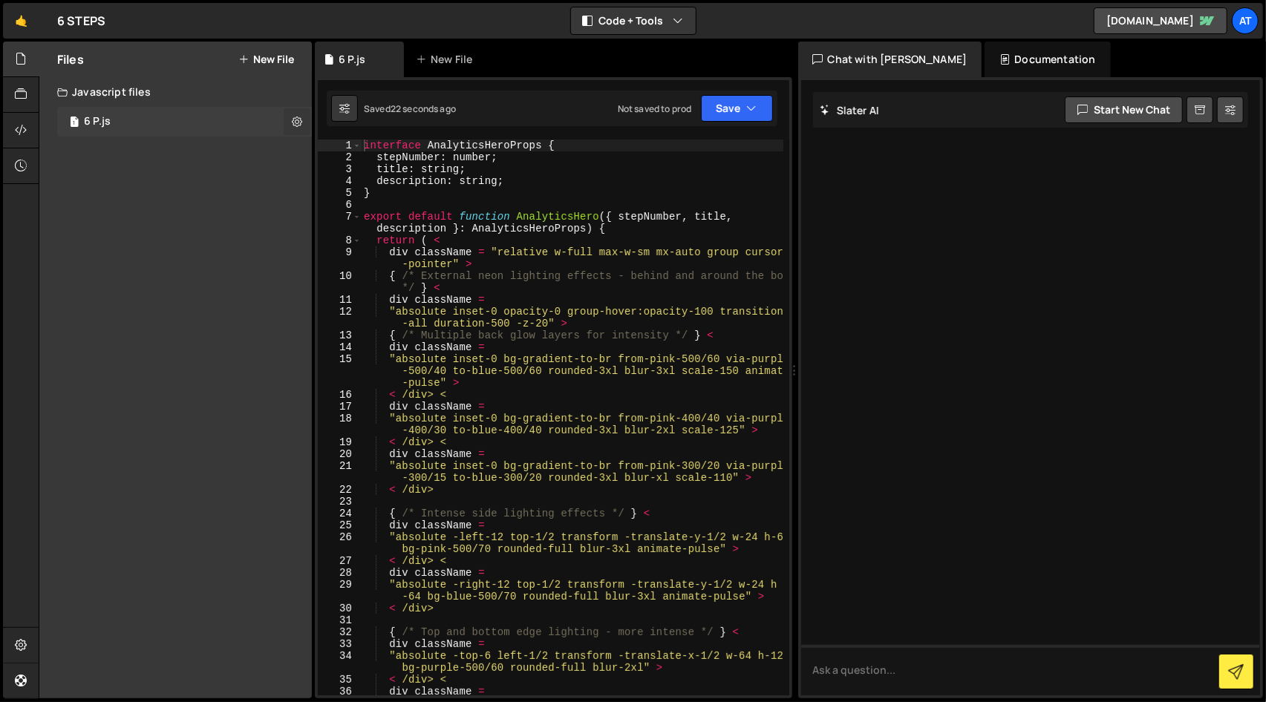
click at [293, 127] on icon at bounding box center [297, 121] width 10 height 14
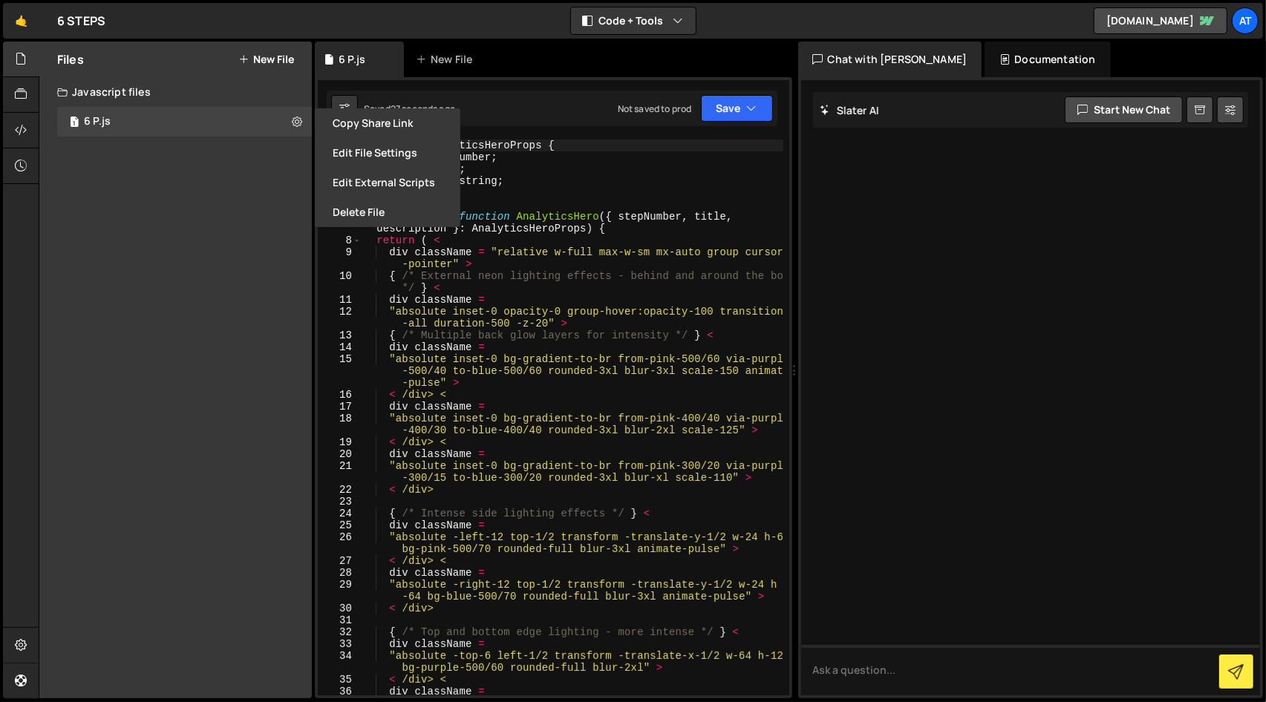
click at [234, 250] on div "Files New File Create your first file Get started by starting a Javascript or C…" at bounding box center [175, 370] width 272 height 657
click at [27, 133] on div at bounding box center [21, 131] width 36 height 36
